Goal: Task Accomplishment & Management: Use online tool/utility

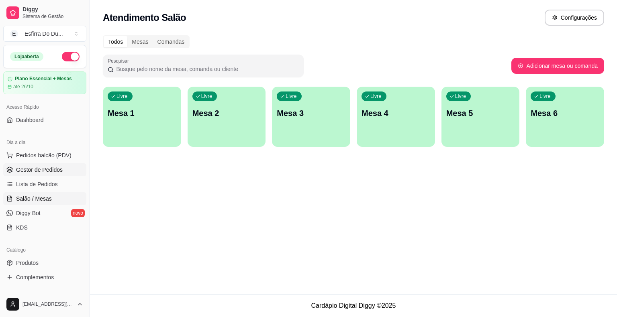
click at [32, 174] on link "Gestor de Pedidos" at bounding box center [44, 169] width 83 height 13
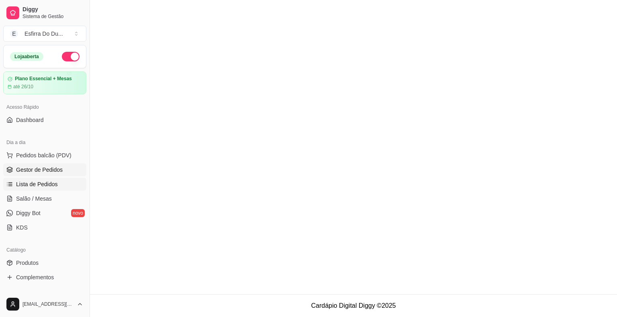
click at [30, 190] on link "Lista de Pedidos" at bounding box center [44, 184] width 83 height 13
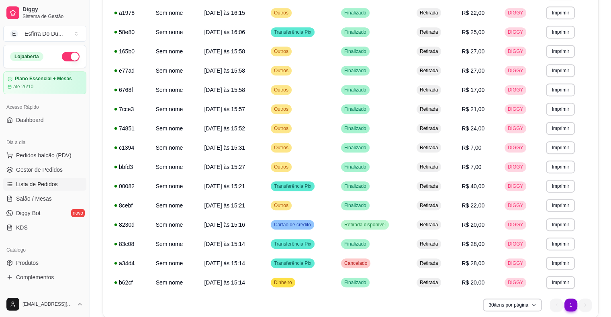
scroll to position [435, 0]
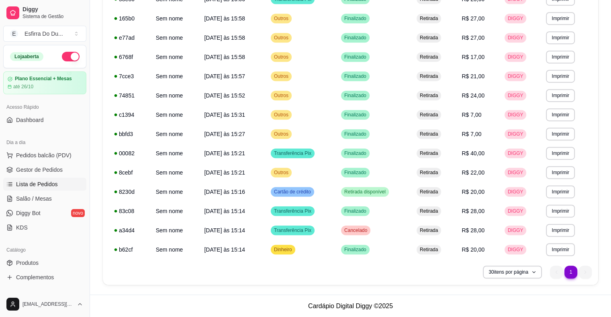
drag, startPoint x: 43, startPoint y: 131, endPoint x: 42, endPoint y: 145, distance: 14.1
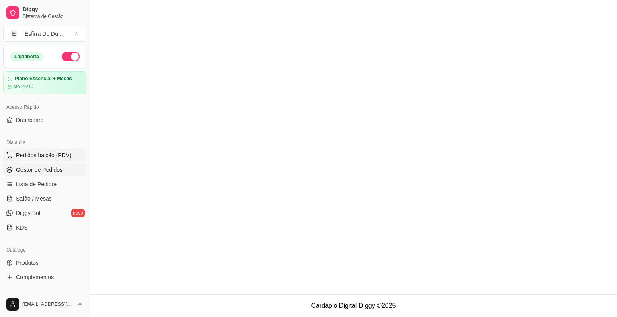
drag, startPoint x: 42, startPoint y: 147, endPoint x: 42, endPoint y: 153, distance: 6.0
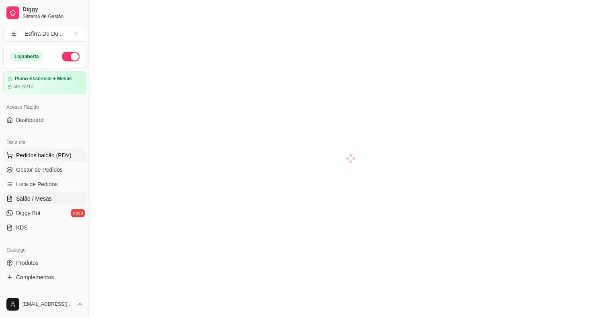
click at [42, 153] on span "Pedidos balcão (PDV)" at bounding box center [43, 155] width 55 height 8
